Goal: Navigation & Orientation: Find specific page/section

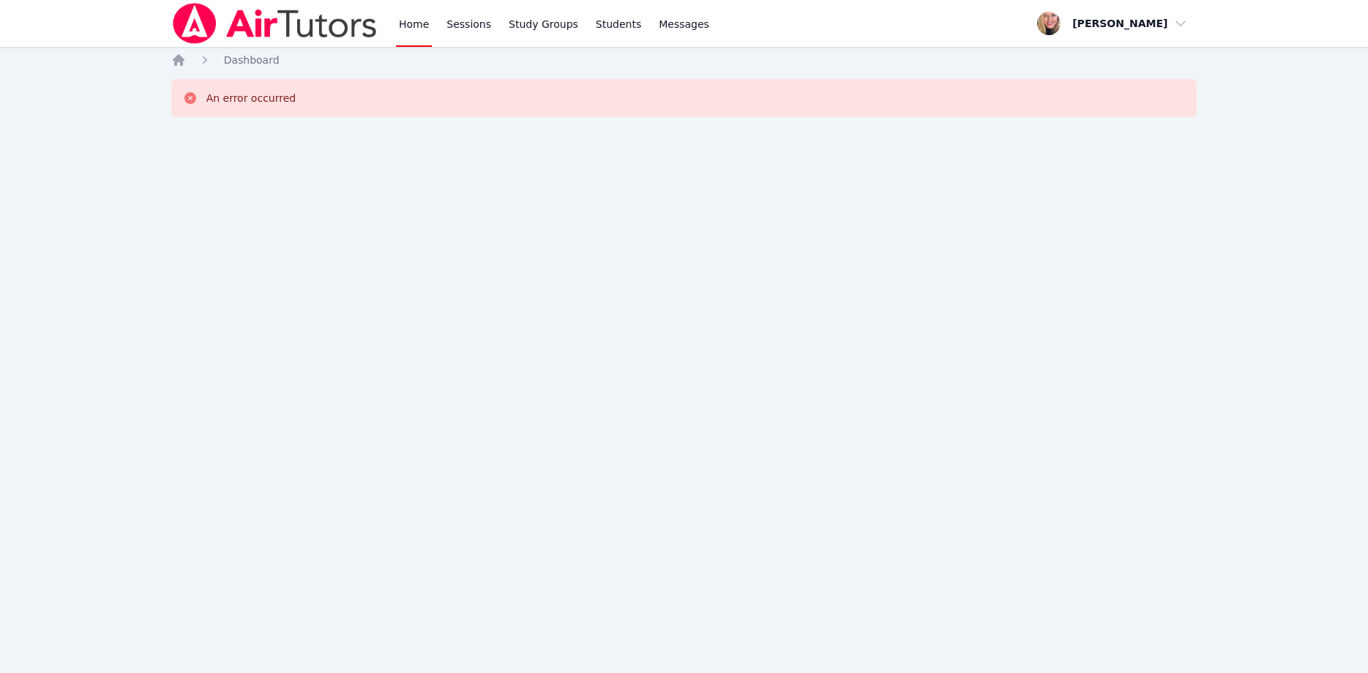
click at [307, 37] on img at bounding box center [274, 23] width 207 height 41
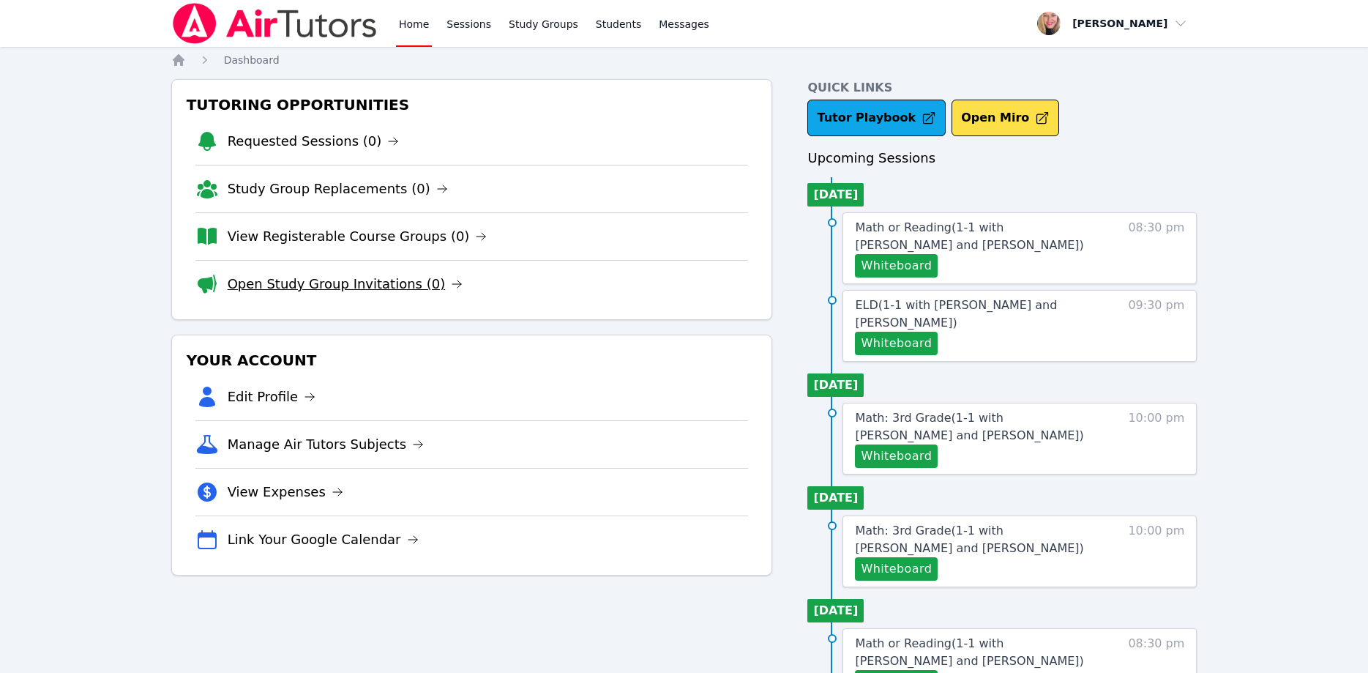
click at [309, 280] on link "Open Study Group Invitations (0)" at bounding box center [346, 284] width 236 height 20
